Goal: Information Seeking & Learning: Learn about a topic

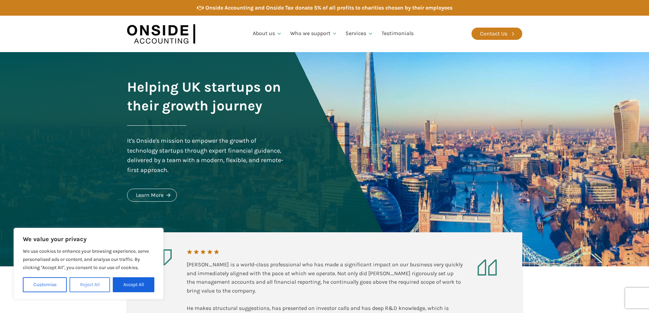
click at [90, 289] on button "Reject All" at bounding box center [90, 284] width 41 height 15
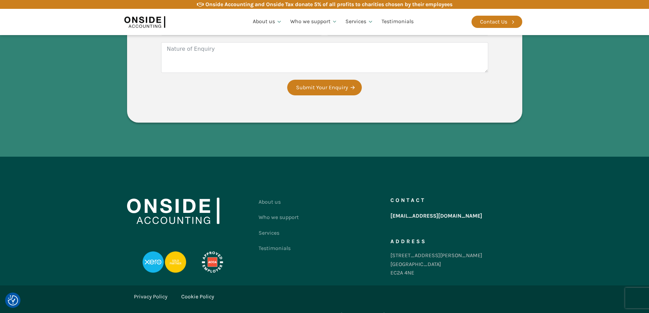
scroll to position [1269, 0]
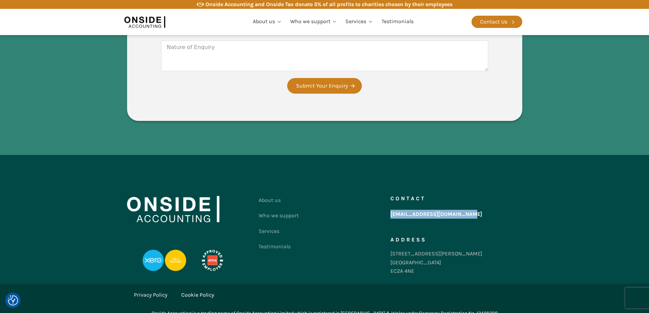
drag, startPoint x: 512, startPoint y: 209, endPoint x: 390, endPoint y: 206, distance: 121.7
click at [391, 206] on div "Contact hello@onsideaccounting.com Address 86-90 Paul Street London EC2A 4NE" at bounding box center [457, 238] width 132 height 90
copy link "[EMAIL_ADDRESS][DOMAIN_NAME]"
click at [510, 18] on link "Contact Us" at bounding box center [497, 22] width 51 height 12
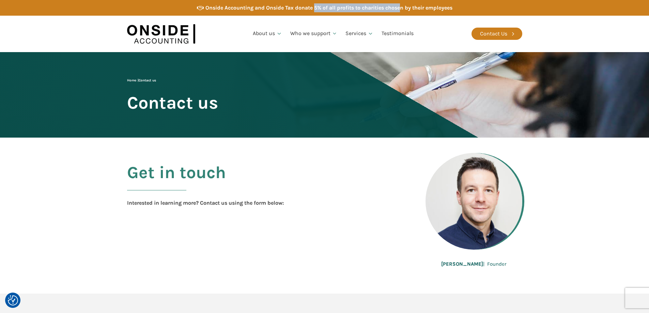
drag, startPoint x: 314, startPoint y: 9, endPoint x: 401, endPoint y: 9, distance: 87.3
click at [401, 9] on div "Onside Accounting and Onside Tax donate 5% of all profits to charities chosen b…" at bounding box center [329, 7] width 247 height 9
drag, startPoint x: 352, startPoint y: 6, endPoint x: 446, endPoint y: 6, distance: 93.4
click at [446, 6] on div "Onside Accounting and Onside Tax donate 5% of all profits to charities chosen b…" at bounding box center [329, 7] width 247 height 9
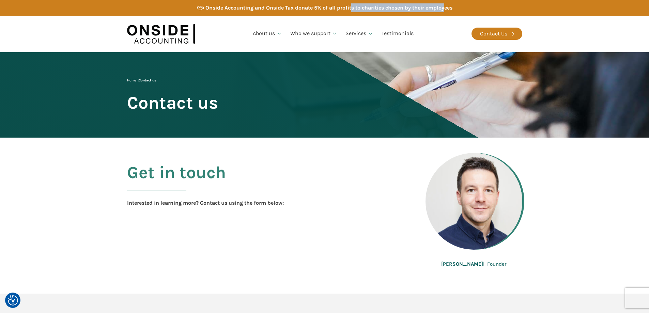
click at [446, 6] on div "Onside Accounting and Onside Tax donate 5% of all profits to charities chosen b…" at bounding box center [329, 7] width 247 height 9
click at [433, 7] on div "Onside Accounting and Onside Tax donate 5% of all profits to charities chosen b…" at bounding box center [329, 7] width 247 height 9
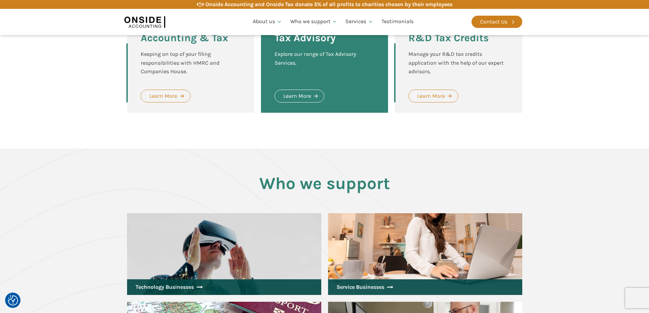
scroll to position [648, 0]
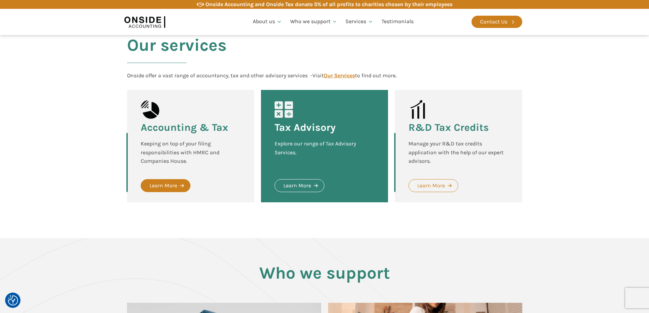
click at [173, 181] on div "Learn More" at bounding box center [164, 185] width 28 height 9
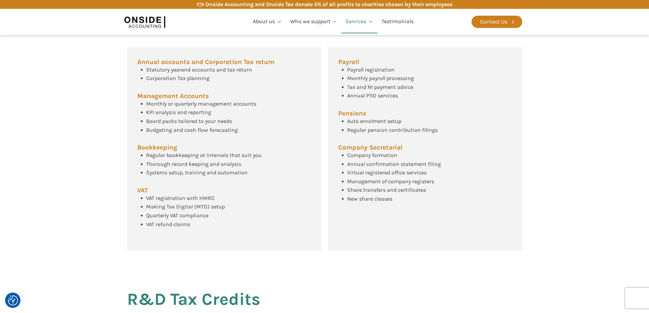
scroll to position [224, 0]
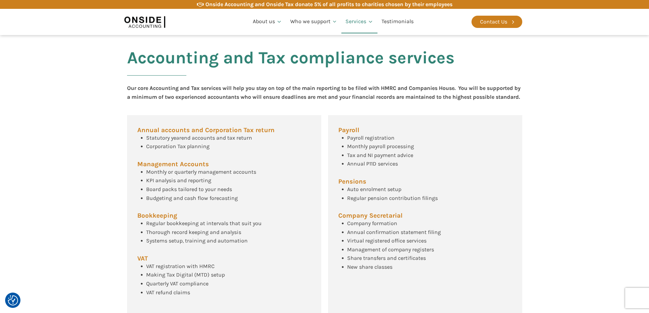
click at [385, 227] on span "Company formation" at bounding box center [372, 223] width 50 height 6
click at [379, 236] on span "Annual confirmation statement filing" at bounding box center [394, 232] width 94 height 6
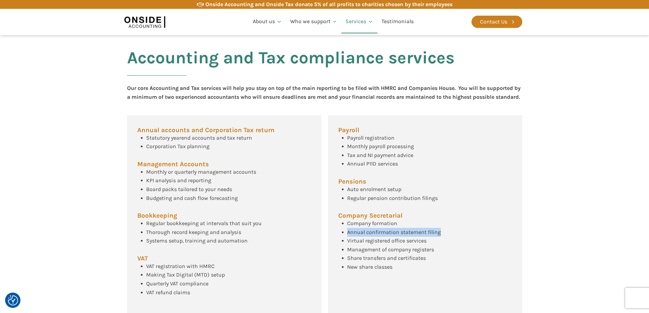
click at [379, 236] on span "Annual confirmation statement filing" at bounding box center [394, 232] width 94 height 6
click at [378, 244] on span "Virtual registered office services" at bounding box center [386, 241] width 79 height 6
click at [377, 263] on div "Share transfers and certificates" at bounding box center [386, 258] width 79 height 9
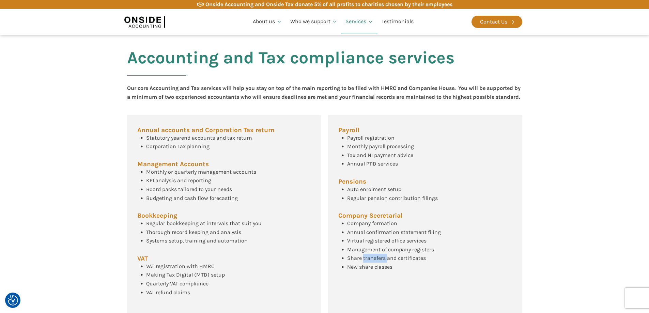
click at [377, 263] on div "Share transfers and certificates" at bounding box center [386, 258] width 79 height 9
click at [386, 244] on span "Virtual registered office services" at bounding box center [386, 241] width 79 height 6
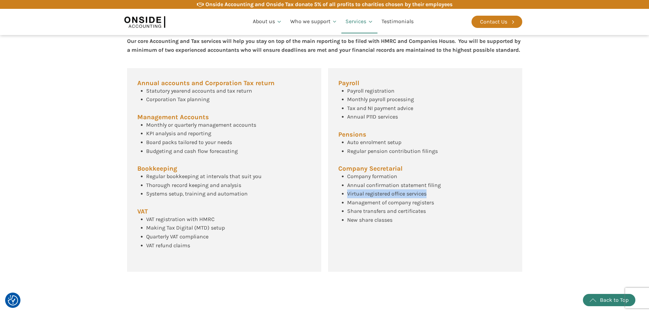
scroll to position [243, 0]
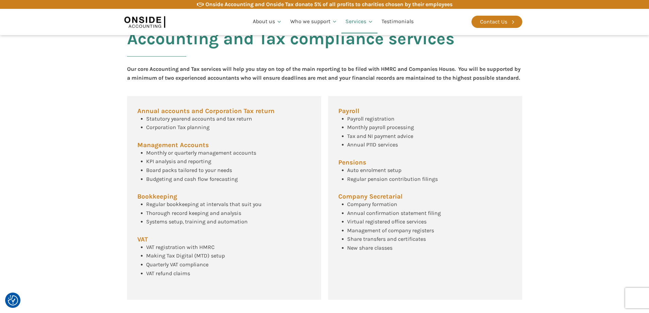
click at [427, 253] on div "Company formation Annual confirmation statement filing Virtual registered offic…" at bounding box center [389, 226] width 103 height 52
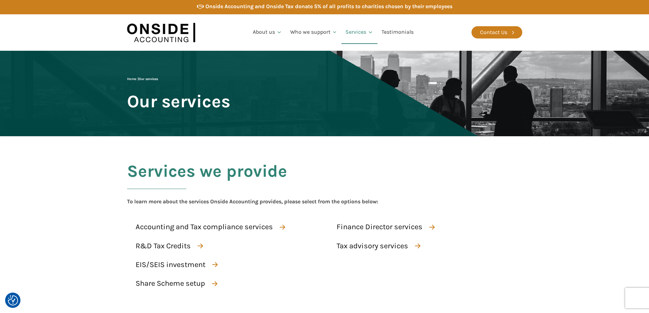
scroll to position [0, 0]
